Goal: Task Accomplishment & Management: Manage account settings

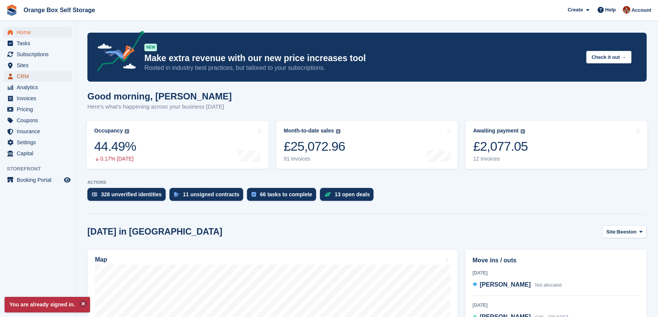
click at [19, 76] on span "CRM" at bounding box center [40, 76] width 46 height 11
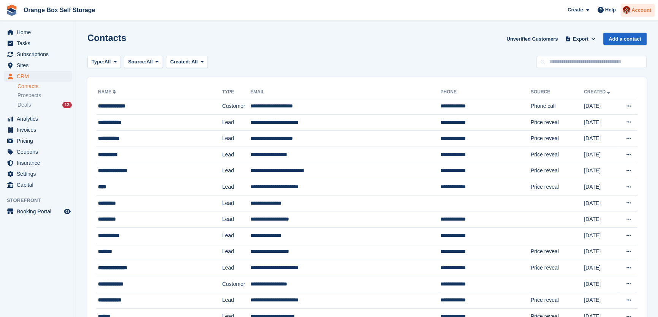
click at [629, 13] on img at bounding box center [626, 10] width 8 height 8
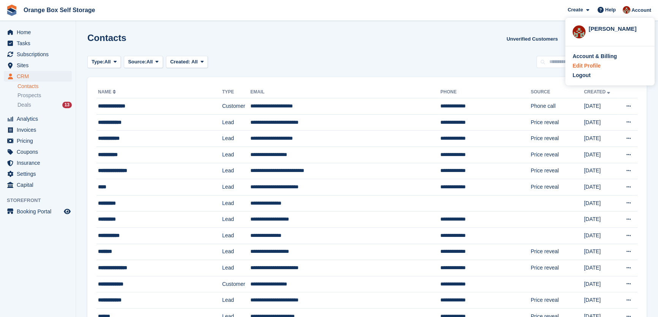
click at [584, 63] on div "Edit Profile" at bounding box center [586, 66] width 28 height 8
